Goal: Task Accomplishment & Management: Complete application form

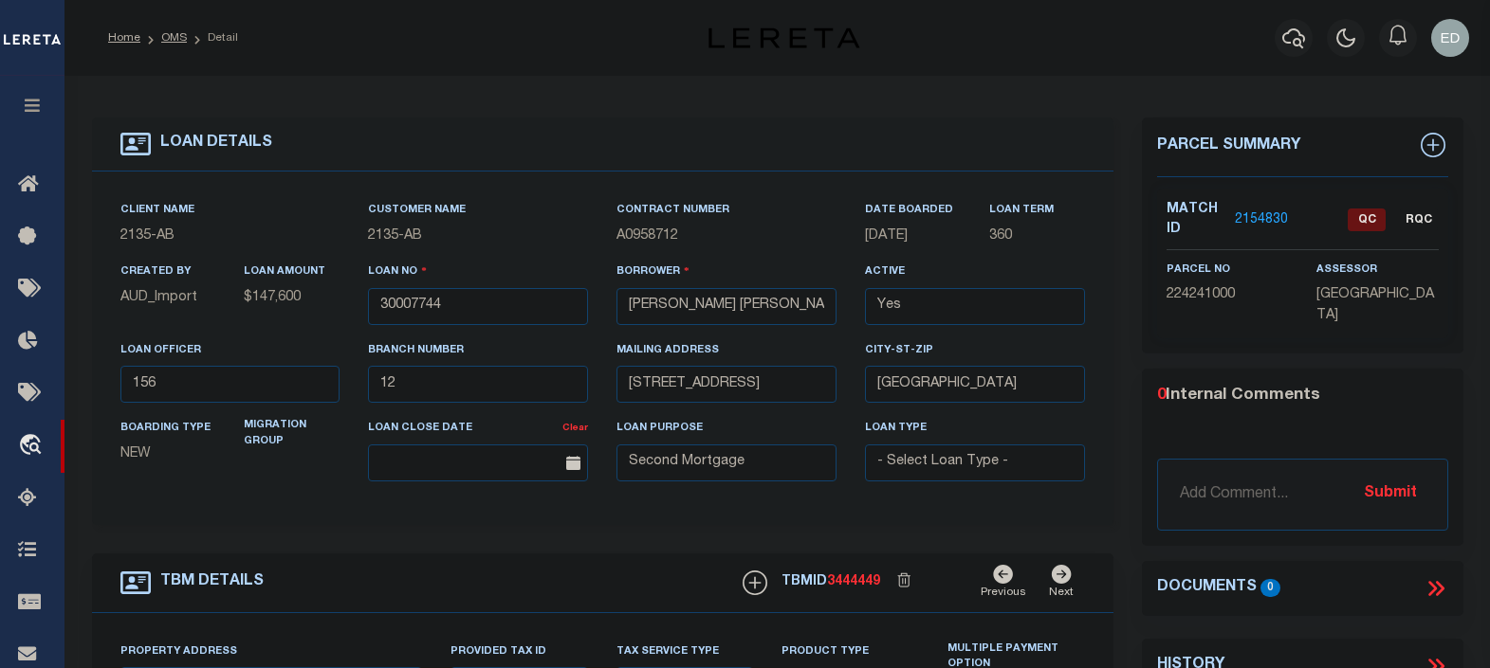
select select "43972"
select select "2595"
select select "100"
select select "Escrow"
drag, startPoint x: 513, startPoint y: 157, endPoint x: 545, endPoint y: 153, distance: 32.6
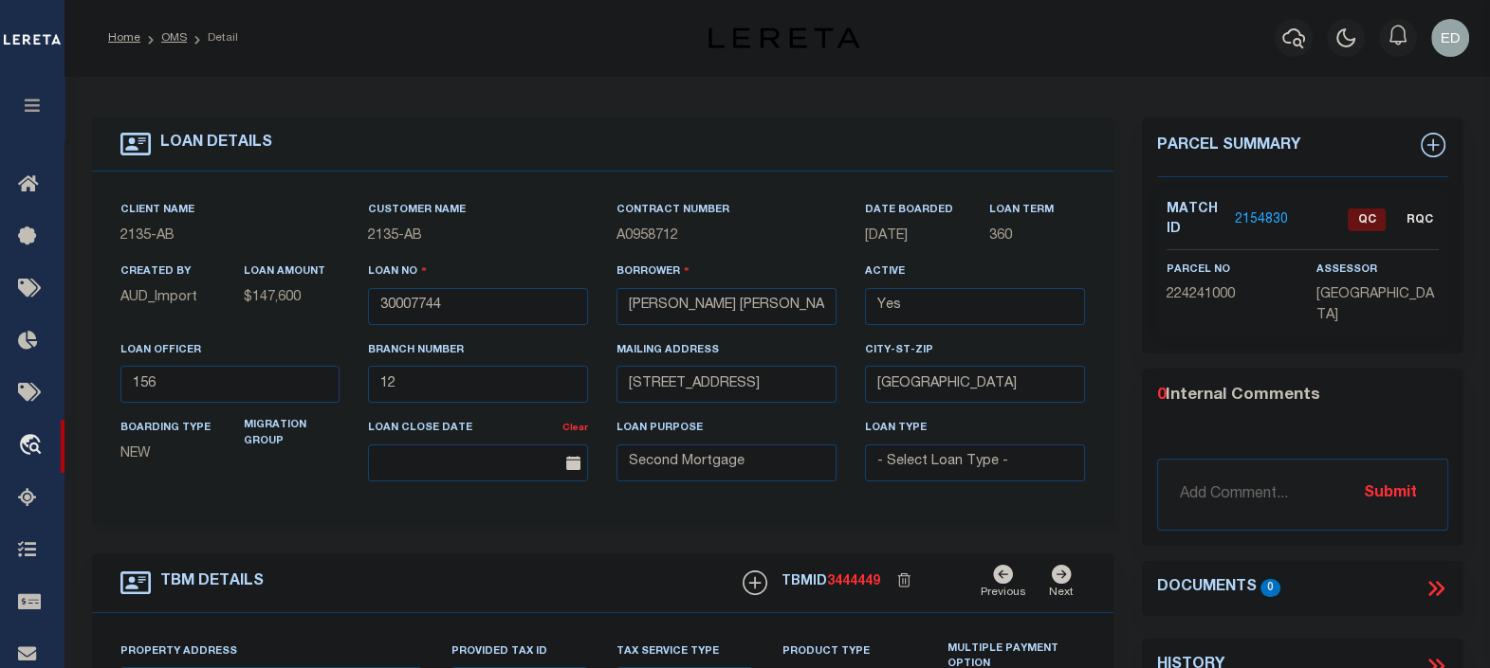
click at [513, 157] on div "LOAN DETAILS" at bounding box center [602, 145] width 1021 height 54
click at [559, 153] on div "LOAN DETAILS" at bounding box center [602, 145] width 1021 height 54
click at [593, 151] on div "LOAN DETAILS" at bounding box center [602, 145] width 1021 height 54
click at [622, 151] on div "LOAN DETAILS" at bounding box center [602, 145] width 1021 height 54
click at [648, 151] on div "LOAN DETAILS" at bounding box center [602, 145] width 1021 height 54
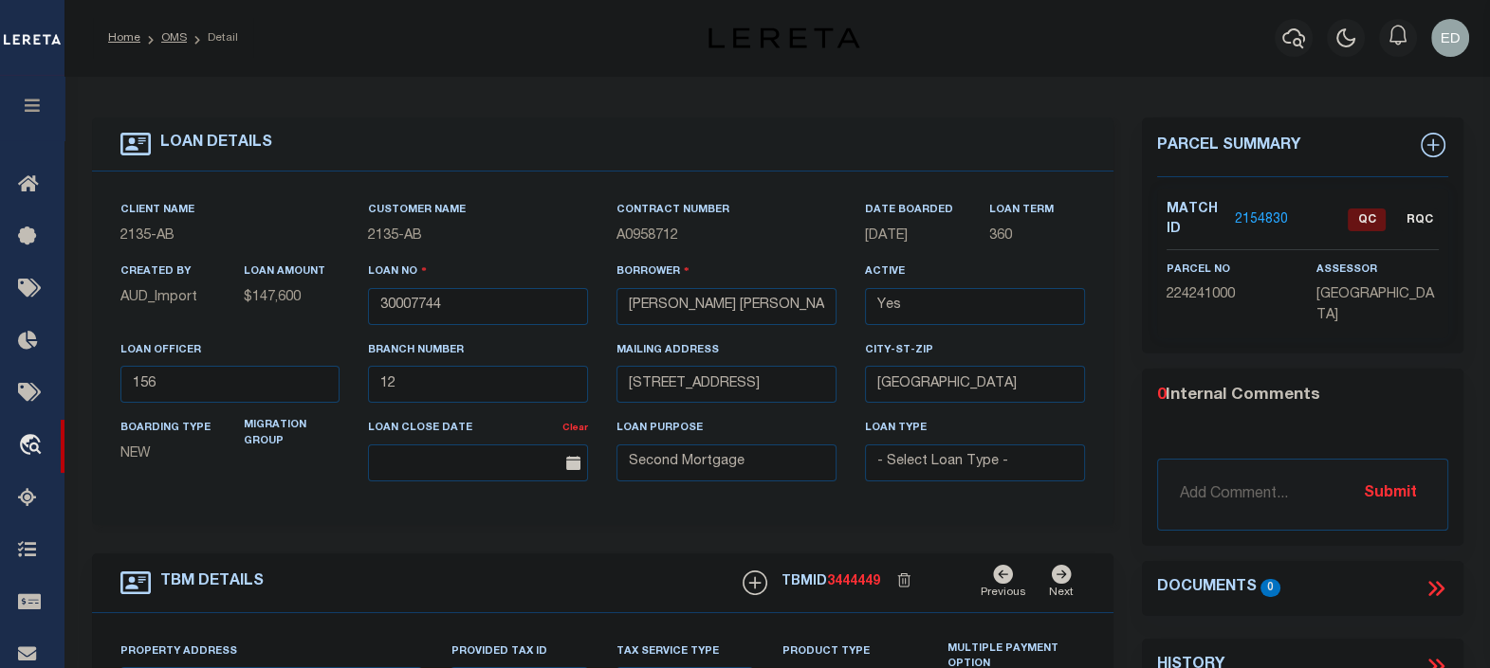
drag, startPoint x: 668, startPoint y: 143, endPoint x: 570, endPoint y: 135, distance: 99.0
click at [662, 143] on div "LOAN DETAILS" at bounding box center [602, 145] width 1021 height 54
click at [570, 135] on div "LOAN DETAILS" at bounding box center [602, 145] width 1021 height 54
